Goal: Find specific page/section: Find specific page/section

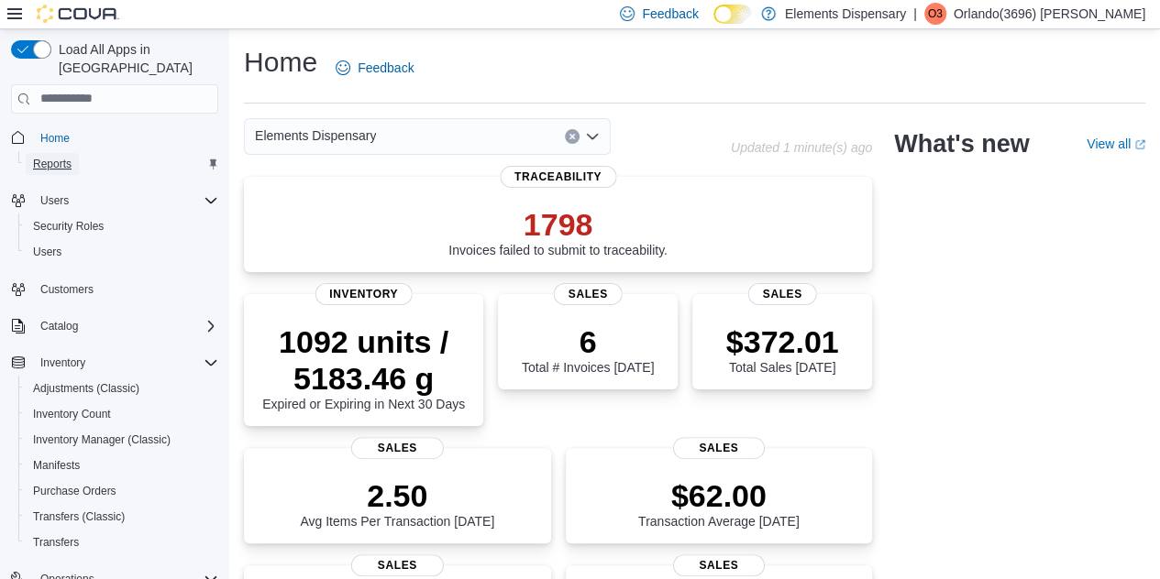
click at [62, 157] on span "Reports" at bounding box center [52, 164] width 39 height 15
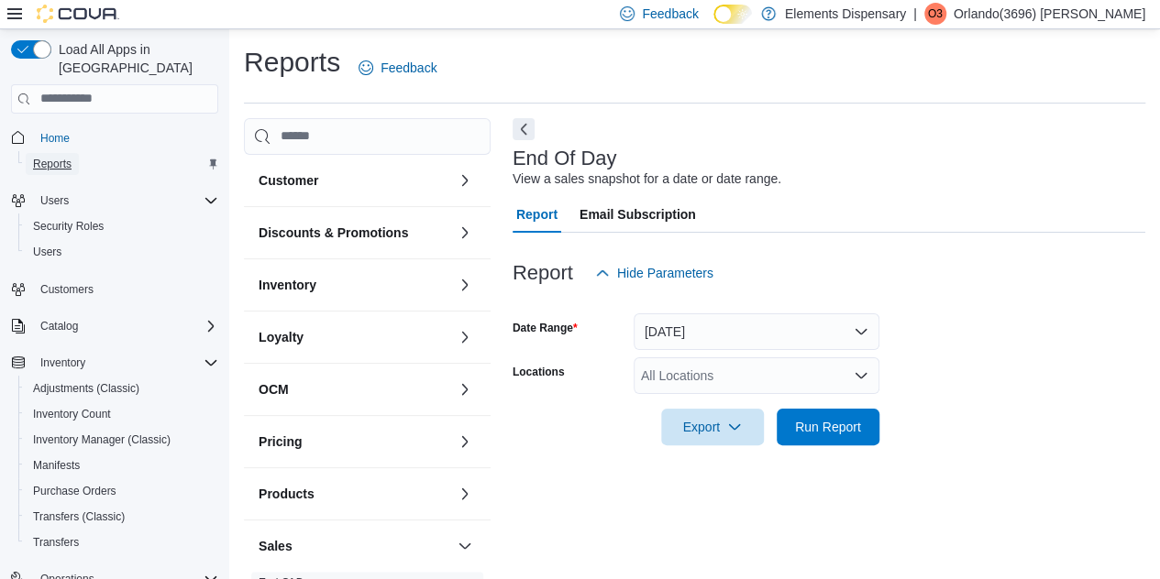
scroll to position [24, 0]
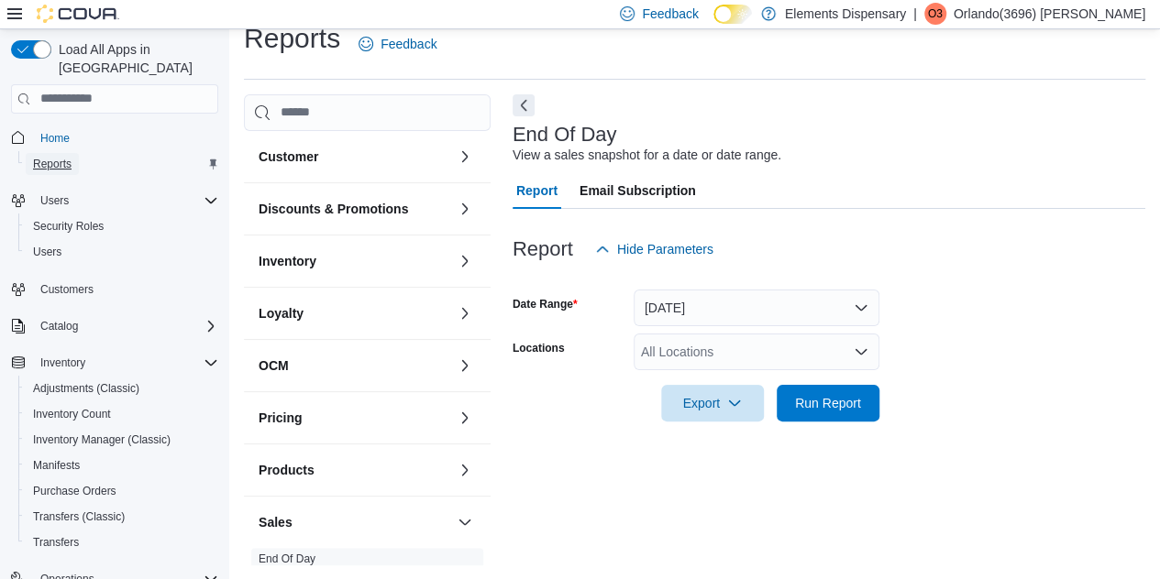
click at [26, 153] on link "Reports" at bounding box center [52, 164] width 53 height 22
